Goal: Transaction & Acquisition: Purchase product/service

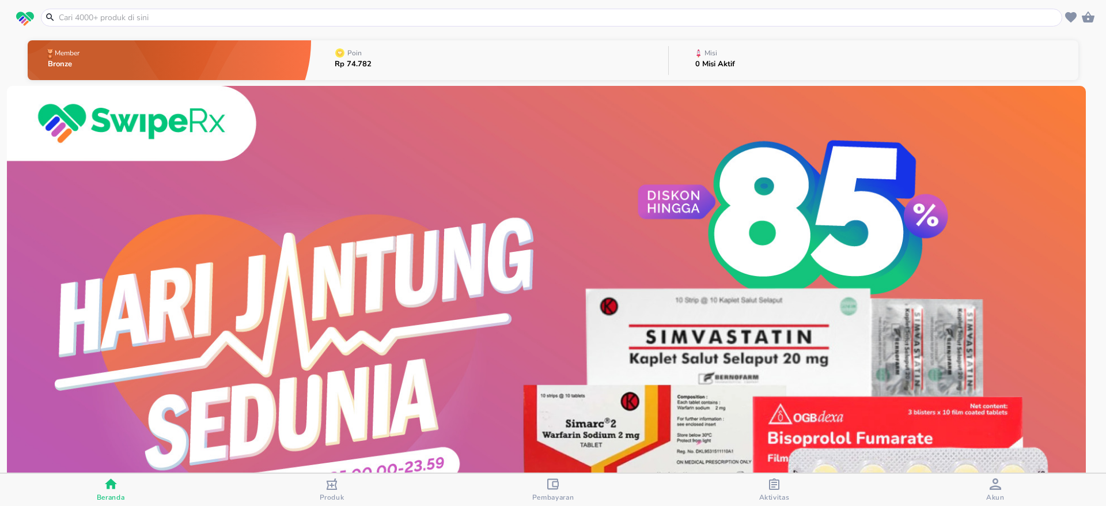
click at [208, 13] on input "text" at bounding box center [559, 18] width 1002 height 12
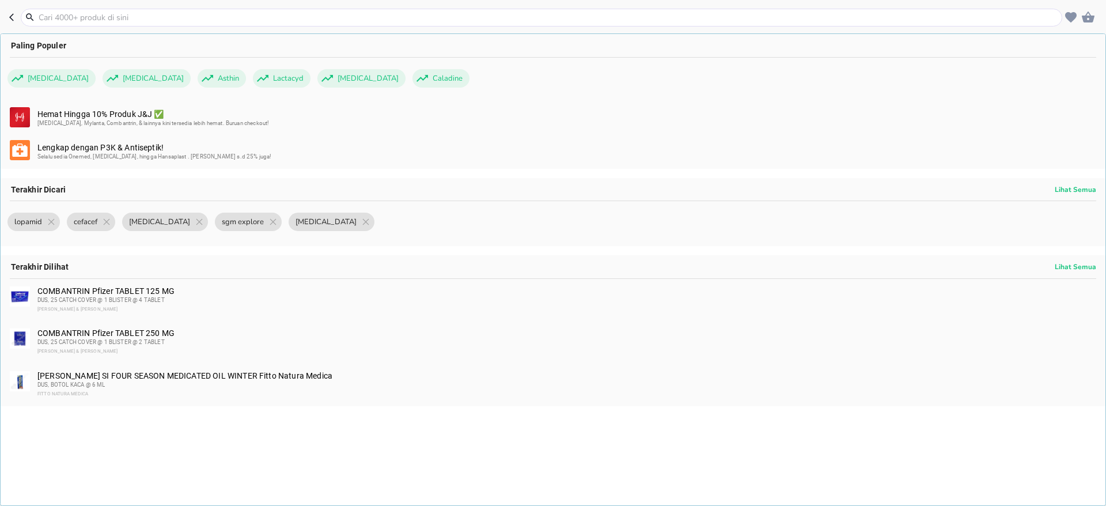
paste input "albendazol"
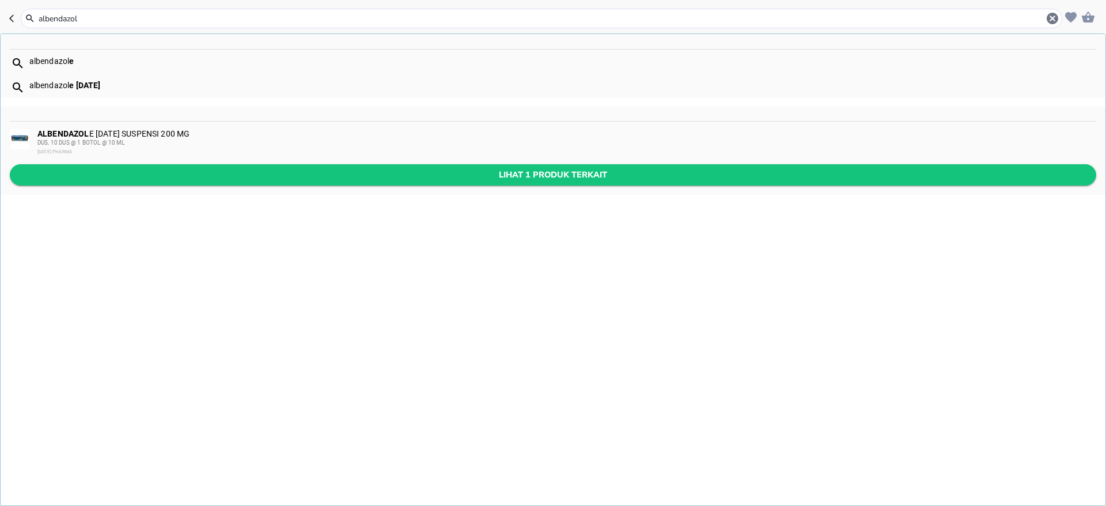
type input "albendazol"
click at [198, 168] on span "Lihat 1 produk terkait" at bounding box center [553, 175] width 1068 height 14
